Goal: Information Seeking & Learning: Learn about a topic

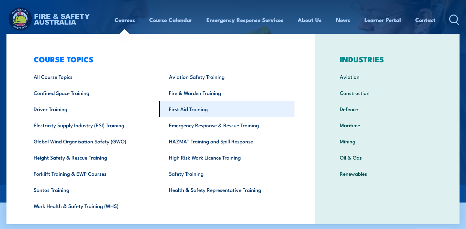
click at [193, 108] on link "First Aid Training" at bounding box center [226, 109] width 135 height 16
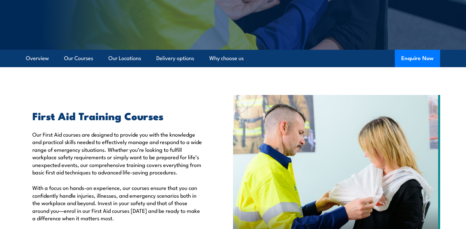
scroll to position [135, 0]
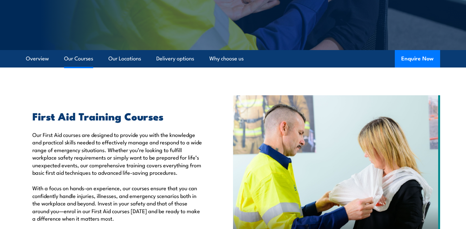
click at [76, 55] on link "Our Courses" at bounding box center [78, 58] width 29 height 17
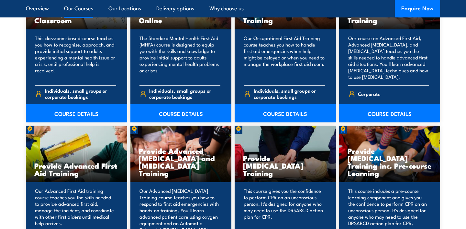
scroll to position [731, 0]
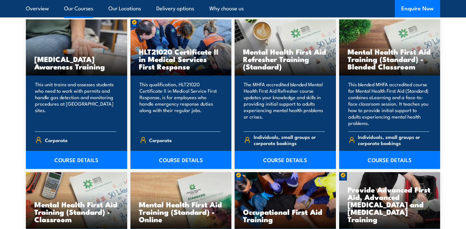
scroll to position [530, 0]
